Goal: Information Seeking & Learning: Find specific fact

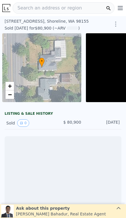
scroll to position [0, 41]
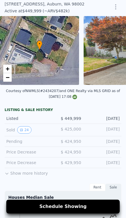
scroll to position [5, 0]
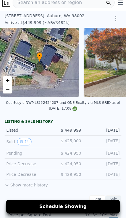
click at [22, 142] on icon "View historical data" at bounding box center [21, 141] width 3 height 3
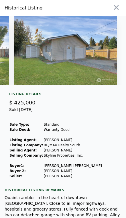
scroll to position [0, 0]
click at [114, 10] on icon "button" at bounding box center [116, 7] width 8 height 8
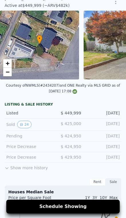
scroll to position [23, 0]
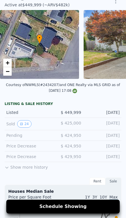
click at [20, 168] on button "Show more history" at bounding box center [26, 166] width 43 height 8
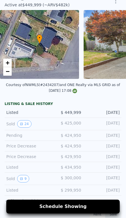
scroll to position [36, 0]
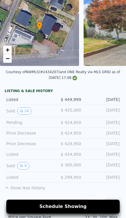
click at [21, 166] on icon "View historical data" at bounding box center [21, 165] width 3 height 3
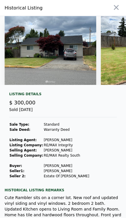
scroll to position [0, 0]
click at [117, 11] on icon "button" at bounding box center [116, 7] width 8 height 8
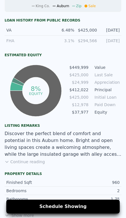
click at [21, 162] on button "Continue reading" at bounding box center [25, 162] width 40 height 6
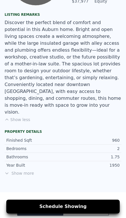
click at [19, 170] on span "Show more" at bounding box center [63, 173] width 117 height 6
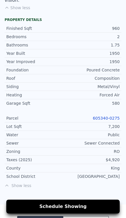
scroll to position [559, 0]
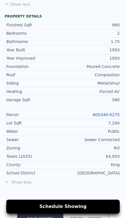
click at [107, 112] on link "605340-0275" at bounding box center [106, 114] width 27 height 5
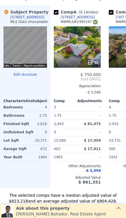
scroll to position [572, 0]
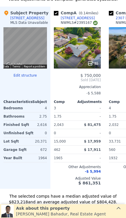
click at [88, 52] on div "35" at bounding box center [77, 47] width 47 height 41
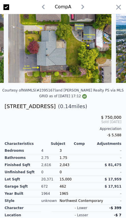
scroll to position [0, 3454]
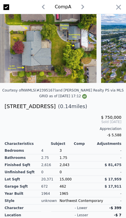
click at [116, 11] on icon "button" at bounding box center [119, 7] width 8 height 8
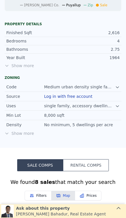
scroll to position [237, 0]
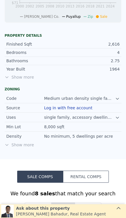
click at [25, 78] on span "Show more" at bounding box center [63, 77] width 117 height 6
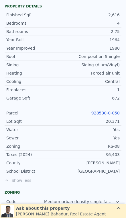
scroll to position [271, 0]
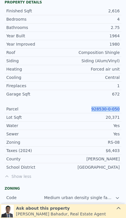
copy link "928530-0-050"
click at [106, 110] on link "928530-0-050" at bounding box center [105, 109] width 28 height 5
